Goal: Find specific page/section

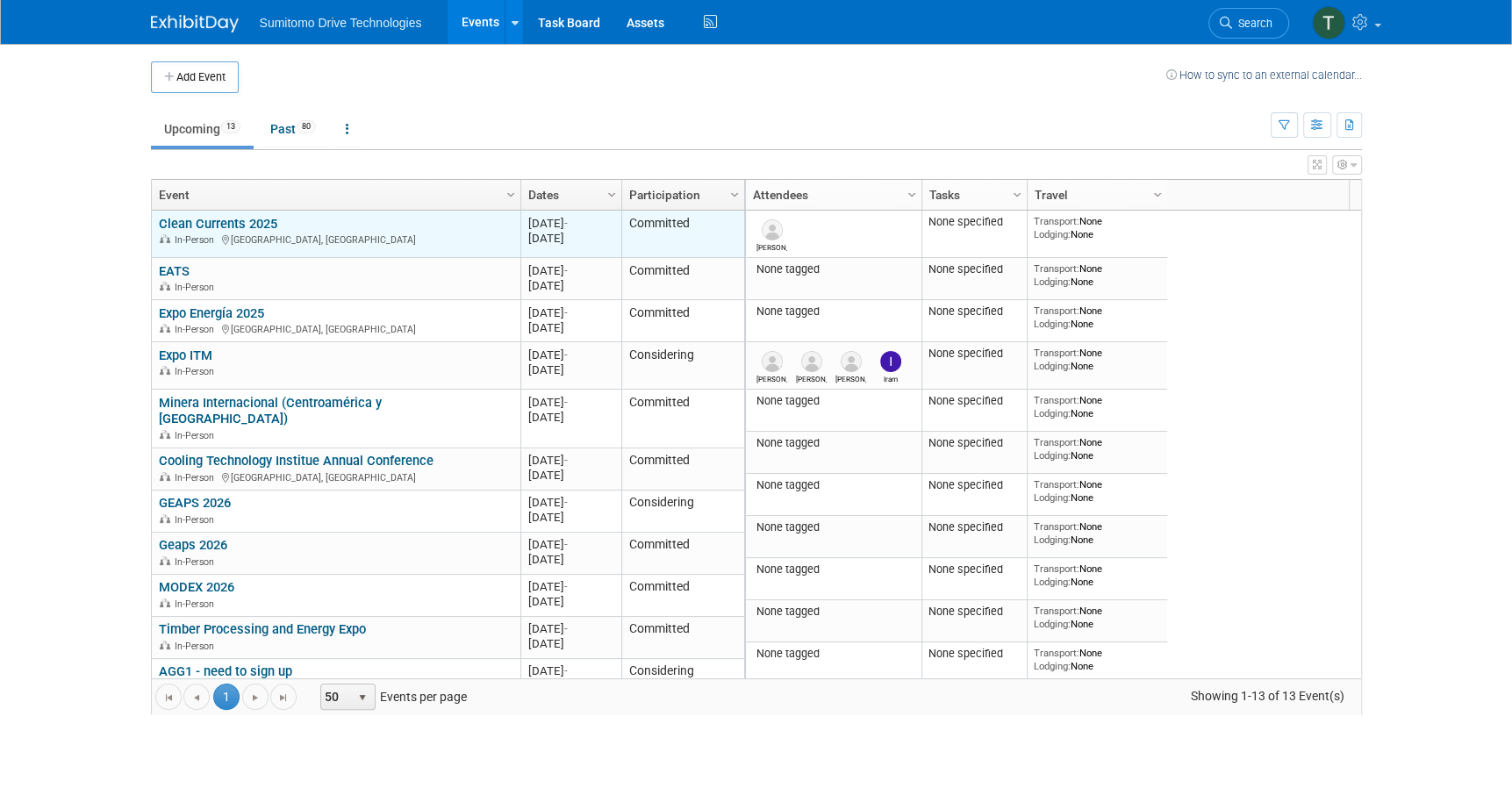
click at [215, 223] on link "Clean Currents 2025" at bounding box center [218, 223] width 118 height 15
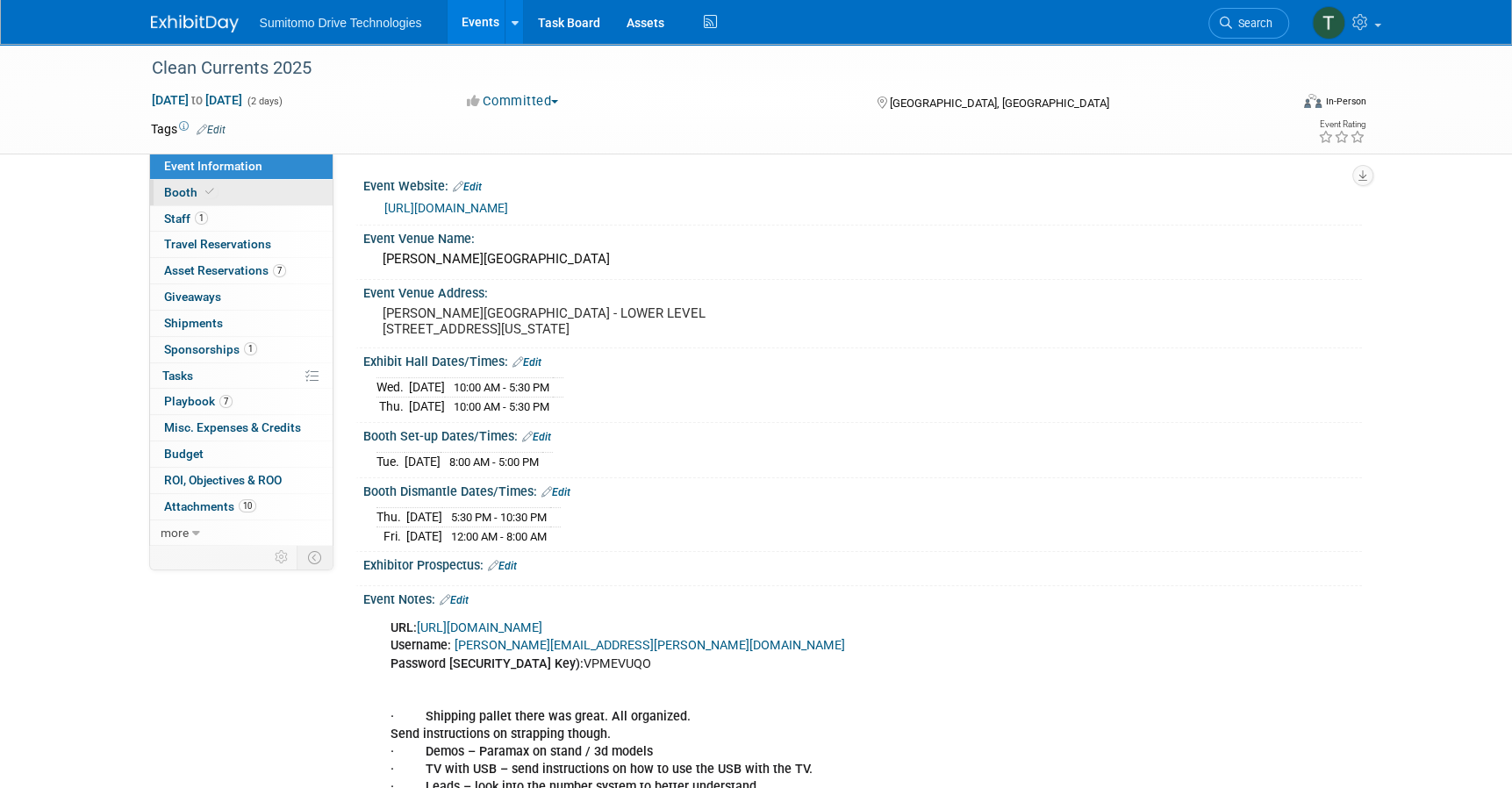
click at [177, 197] on span "Booth" at bounding box center [191, 191] width 54 height 14
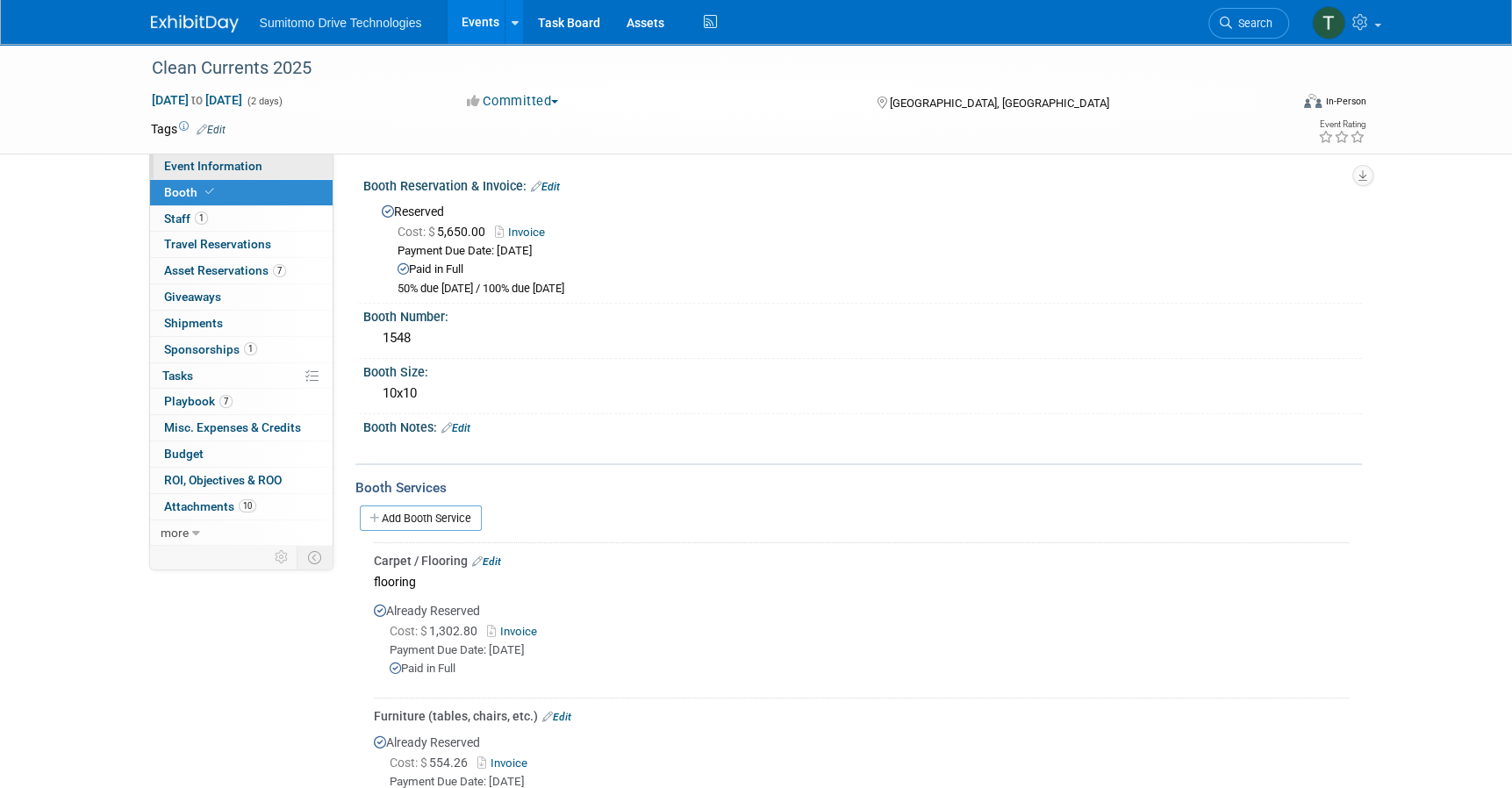
click at [235, 160] on span "Event Information" at bounding box center [213, 165] width 98 height 14
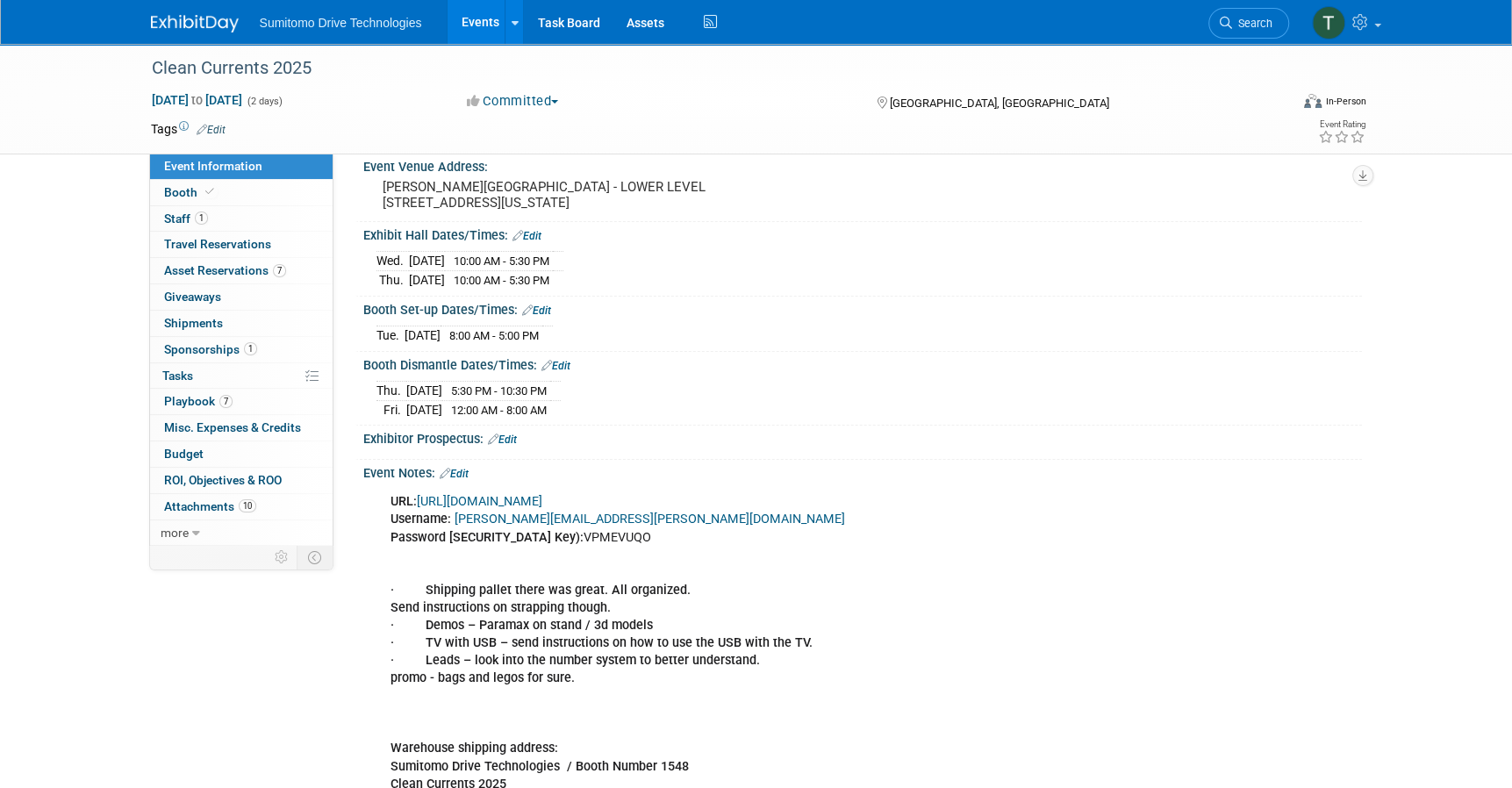
scroll to position [127, 0]
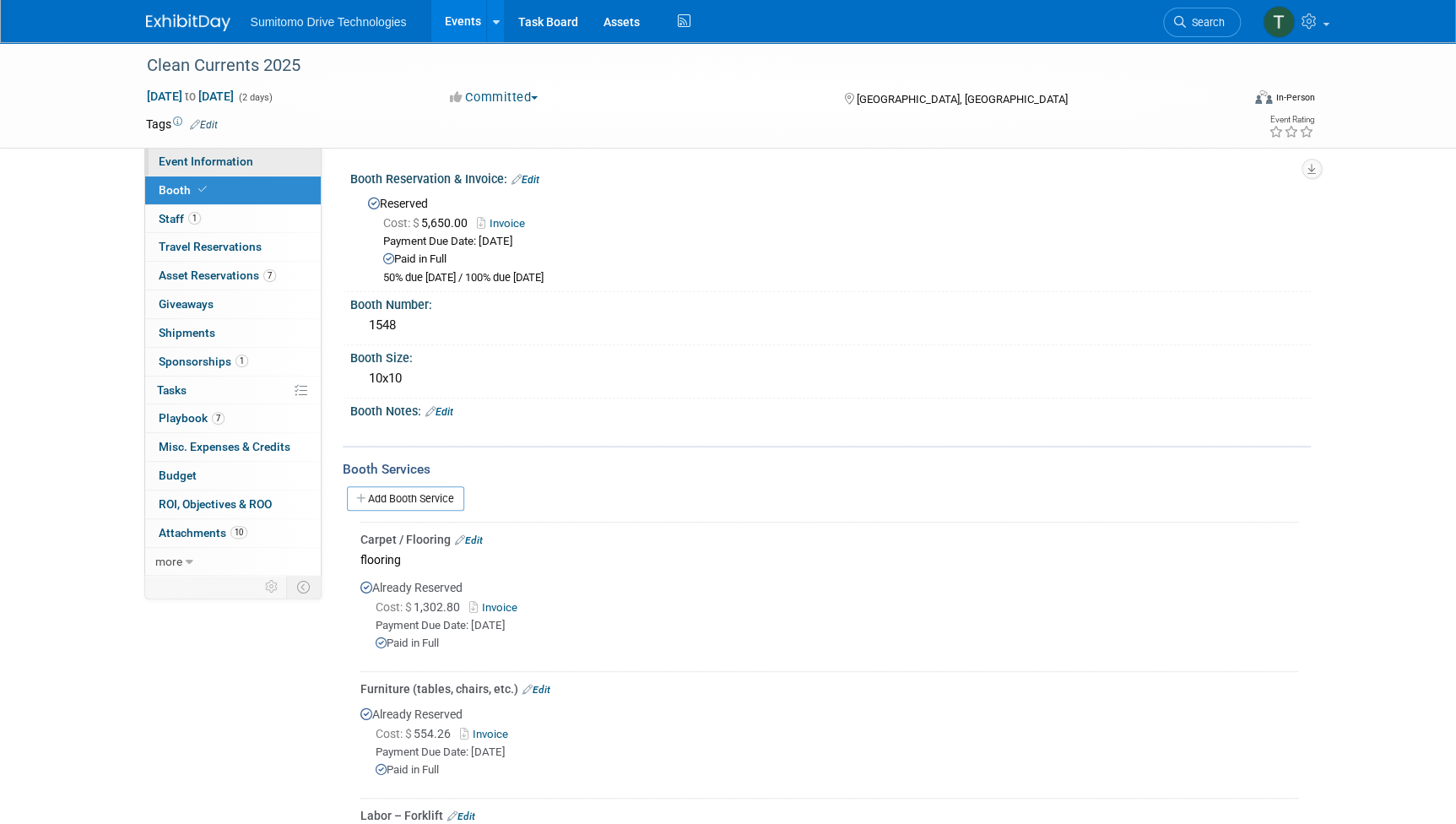
click at [213, 161] on span "Event Information" at bounding box center [205, 161] width 94 height 14
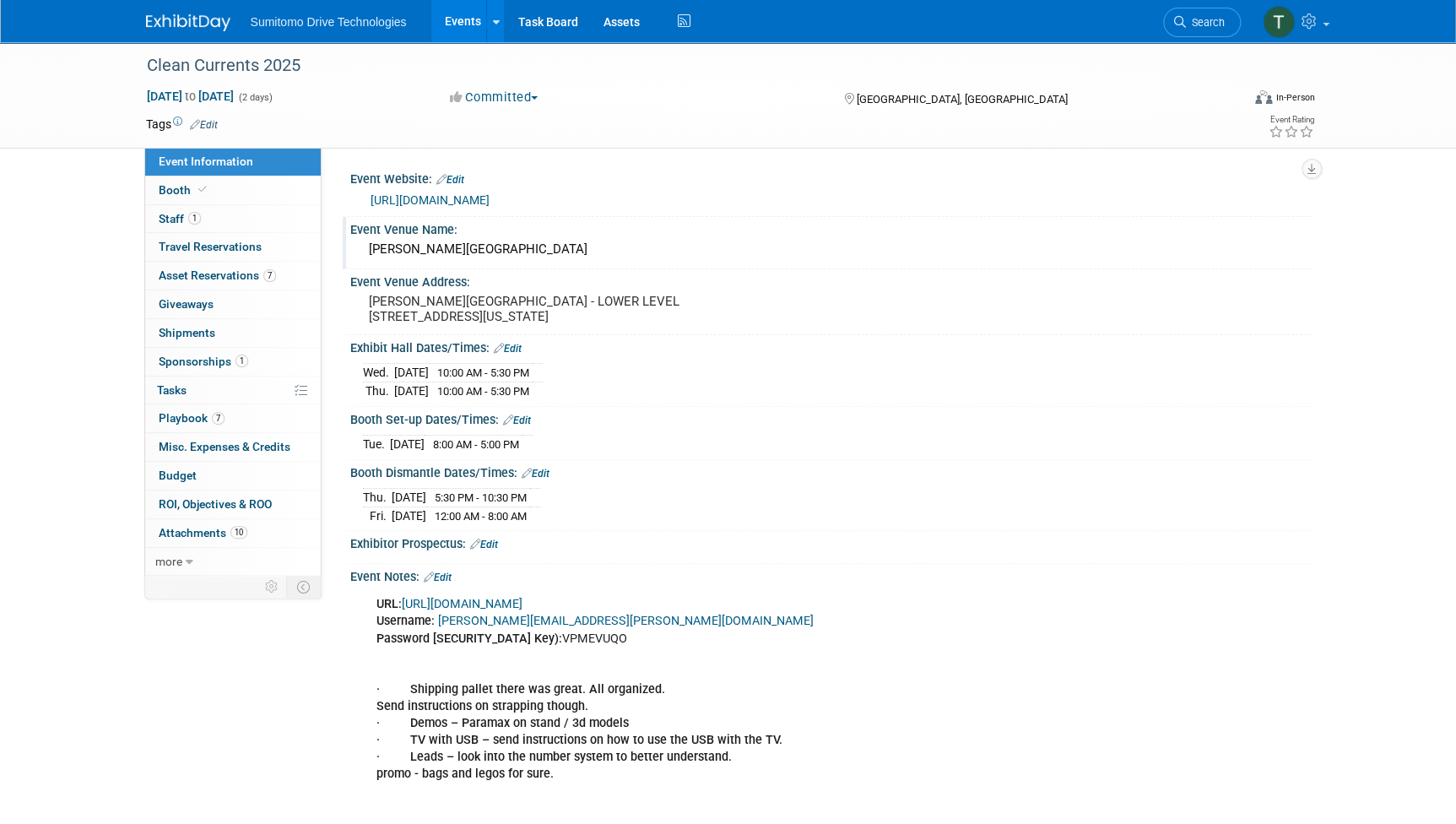
drag, startPoint x: 619, startPoint y: 254, endPoint x: 365, endPoint y: 252, distance: 254.0
click at [365, 252] on div "DAVID L LAWRENCE CONVENTION CENTER" at bounding box center [830, 249] width 935 height 26
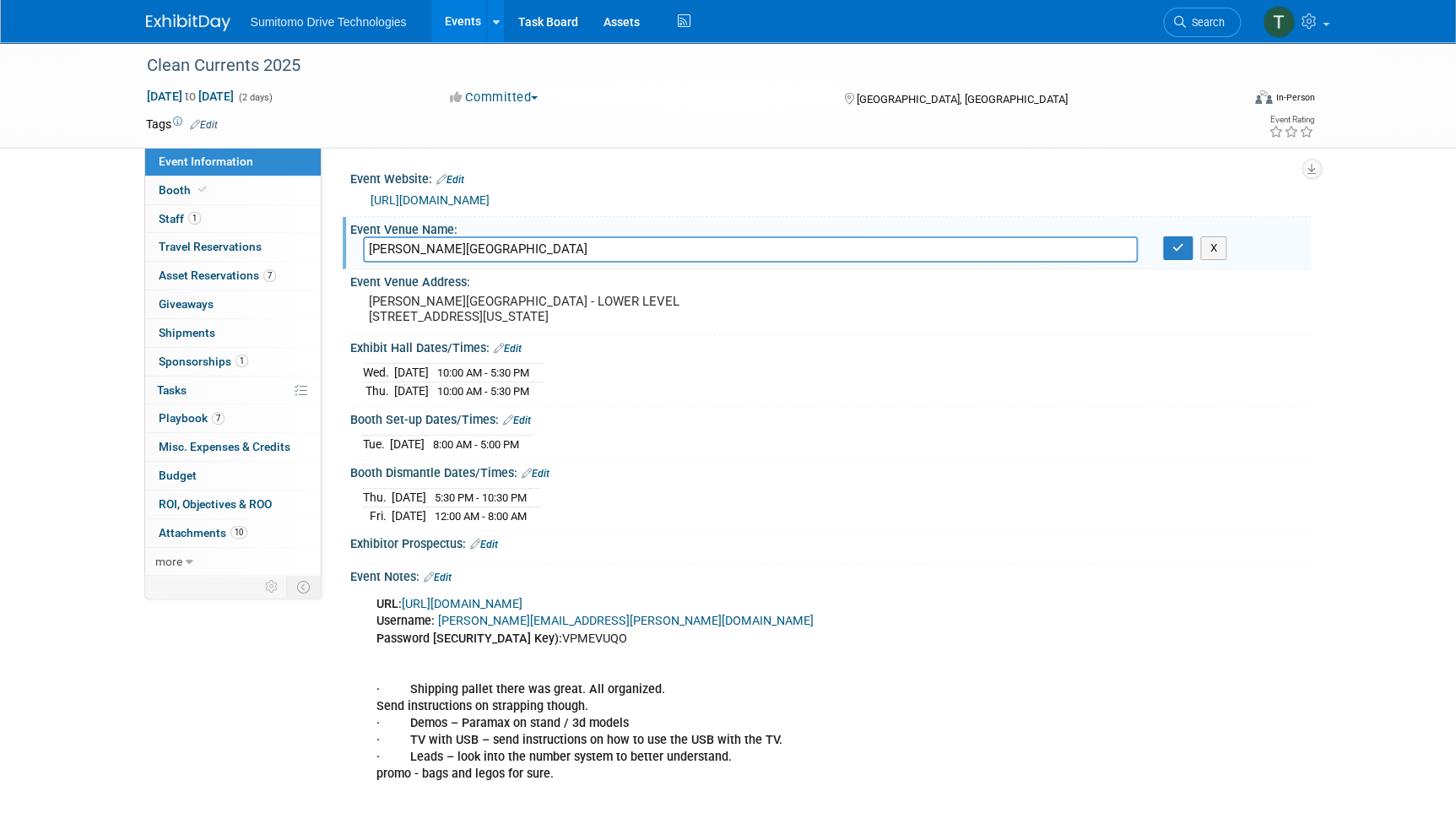
drag, startPoint x: 613, startPoint y: 255, endPoint x: 339, endPoint y: 247, distance: 274.1
click at [339, 247] on div "Event Website: Edit https://www.conferenceharvester.com/harvester2expw/home.asp…" at bounding box center [815, 361] width 989 height 427
